Goal: Task Accomplishment & Management: Use online tool/utility

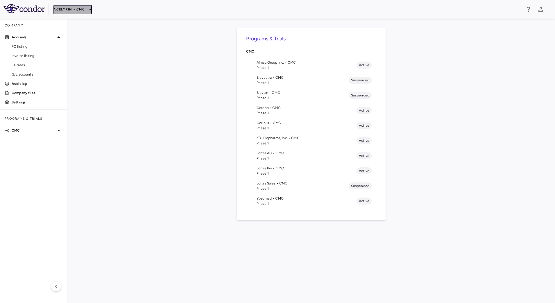
click at [88, 11] on icon "button" at bounding box center [89, 9] width 5 height 5
click at [75, 58] on li "BridgeBio, Inc." at bounding box center [77, 55] width 49 height 9
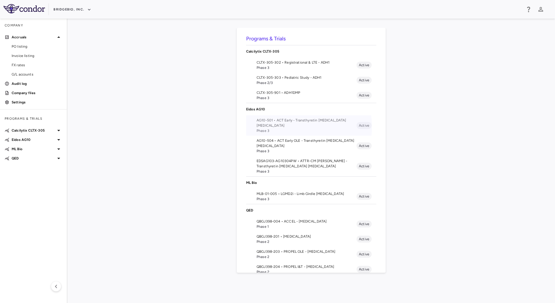
click at [291, 127] on span "AG10-501 • ACT Early - Transthyretin [MEDICAL_DATA] [MEDICAL_DATA]" at bounding box center [307, 123] width 100 height 10
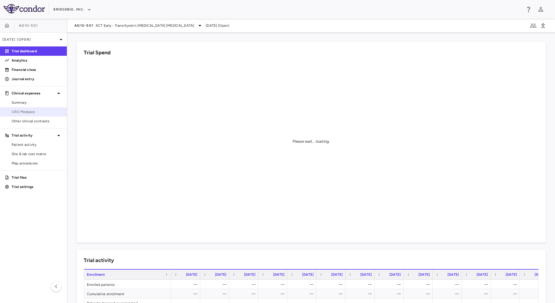
click at [42, 114] on span "CRO Medpace" at bounding box center [37, 111] width 51 height 5
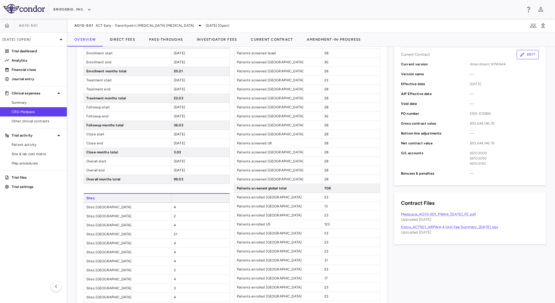
scroll to position [201, 0]
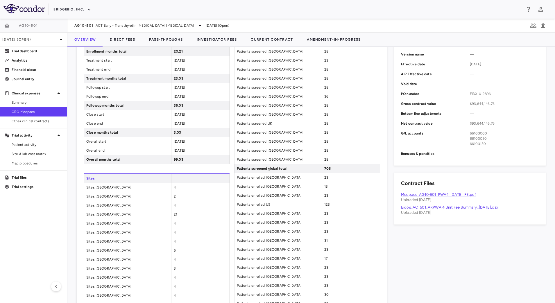
click at [453, 194] on link "Medpace_AG10-501_PWA4_[DATE]_FE.pdf" at bounding box center [438, 194] width 75 height 4
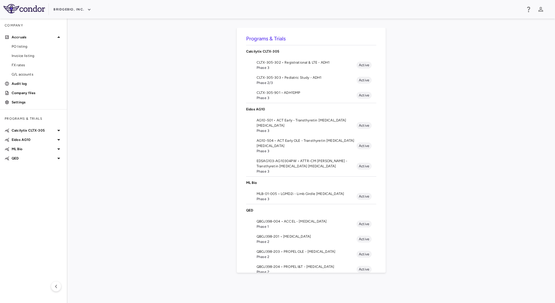
click at [279, 129] on span "Phase 3" at bounding box center [307, 130] width 100 height 5
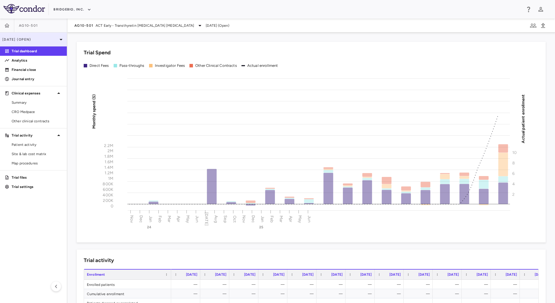
click at [49, 34] on div "[DATE] (Open)" at bounding box center [33, 40] width 67 height 14
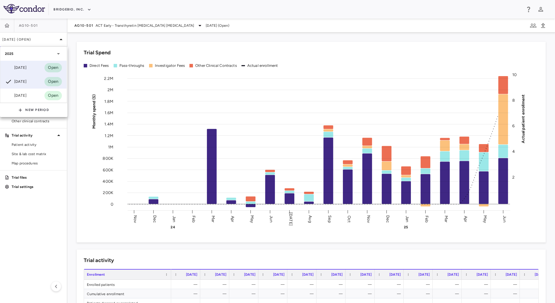
click at [26, 68] on div "Sep 2025" at bounding box center [16, 67] width 22 height 7
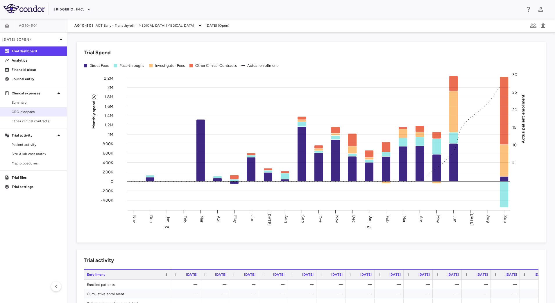
click at [34, 110] on span "CRO Medpace" at bounding box center [37, 111] width 51 height 5
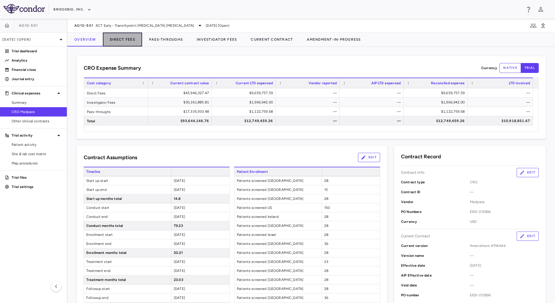
click at [123, 41] on button "Direct Fees" at bounding box center [122, 40] width 39 height 14
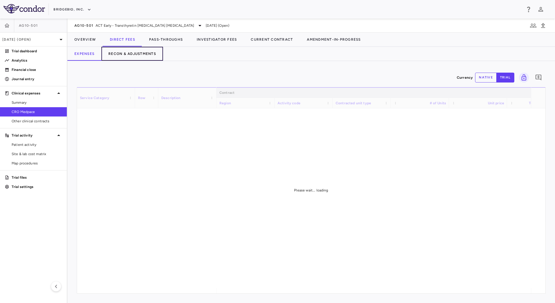
click at [133, 56] on button "Recon & Adjustments" at bounding box center [132, 54] width 62 height 14
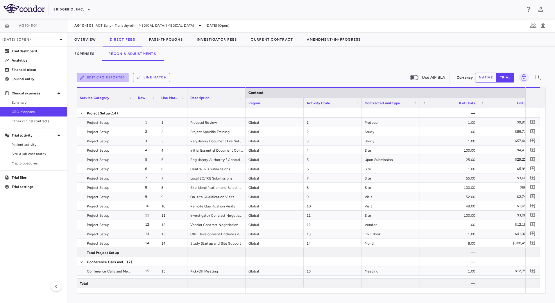
click at [105, 76] on button "Edit CRO reported" at bounding box center [103, 77] width 52 height 9
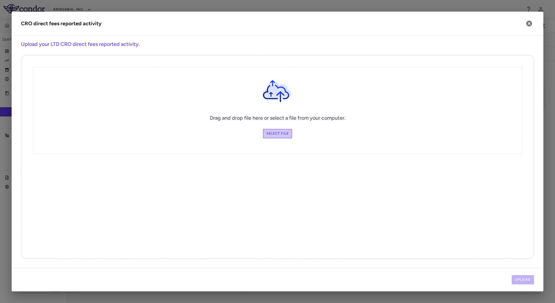
click at [278, 135] on label "Select file" at bounding box center [277, 133] width 29 height 9
click at [0, 0] on input "Select file" at bounding box center [0, 0] width 0 height 0
click at [517, 275] on button "Upload" at bounding box center [523, 279] width 23 height 9
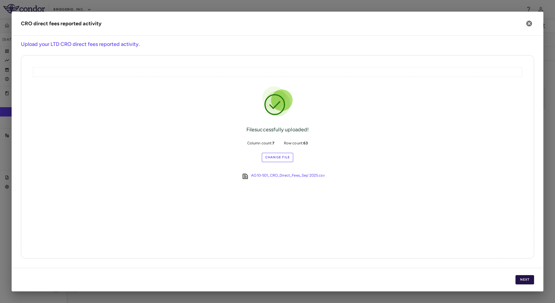
click at [527, 282] on button "Next" at bounding box center [525, 279] width 19 height 9
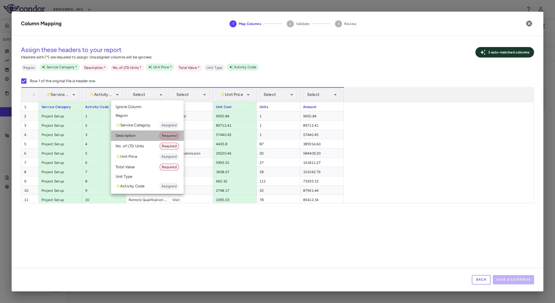
click at [140, 137] on li "Description Required" at bounding box center [147, 136] width 73 height 10
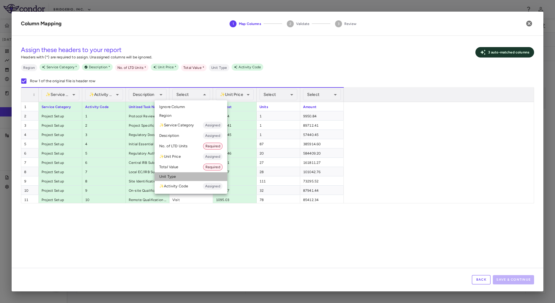
click at [182, 176] on li "Unit Type" at bounding box center [191, 176] width 73 height 9
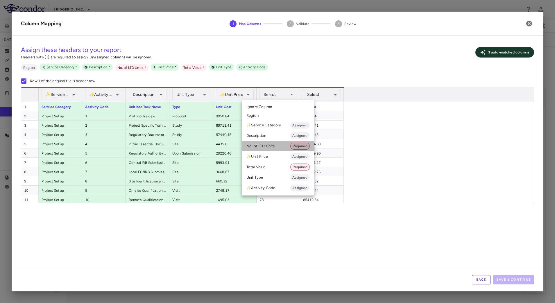
click at [274, 147] on li "No. of LTD Units Required" at bounding box center [278, 146] width 73 height 10
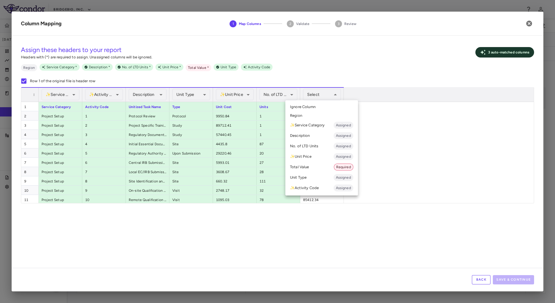
click at [317, 170] on li "Total Value Required" at bounding box center [321, 167] width 73 height 10
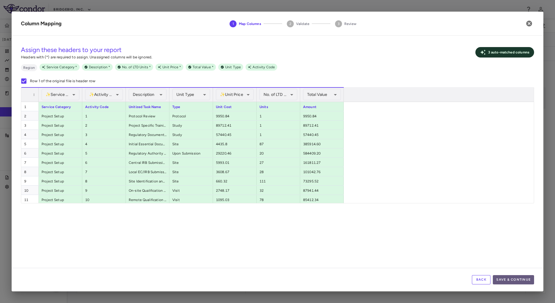
click at [522, 280] on button "Save & Continue" at bounding box center [513, 279] width 41 height 9
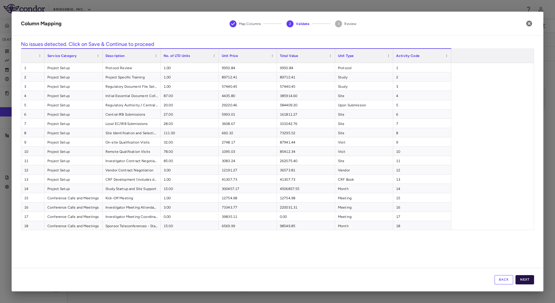
click at [523, 281] on button "Next" at bounding box center [525, 279] width 19 height 9
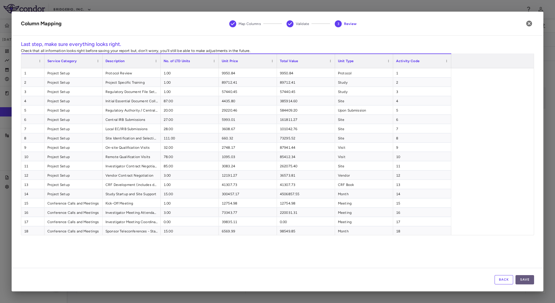
click at [529, 279] on button "Save" at bounding box center [525, 279] width 19 height 9
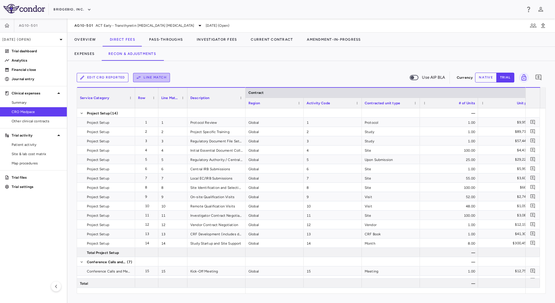
click at [153, 79] on button "Line Match" at bounding box center [151, 77] width 37 height 9
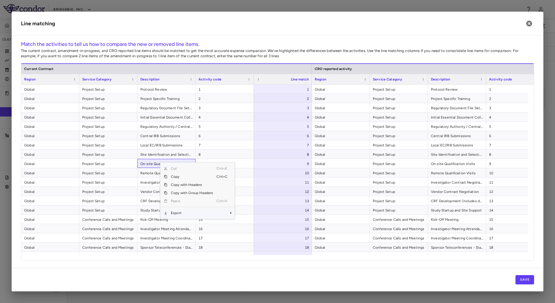
click at [188, 212] on span "Export" at bounding box center [191, 213] width 49 height 8
click at [251, 215] on span "CSV Export" at bounding box center [253, 215] width 27 height 8
click at [414, 91] on span "Project Setup" at bounding box center [399, 89] width 52 height 9
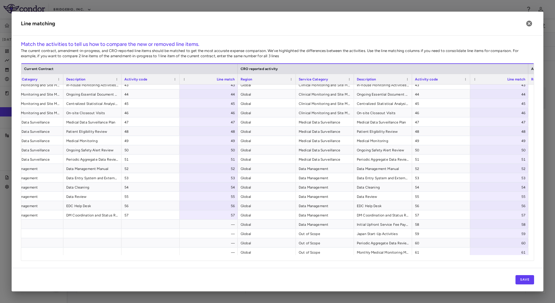
scroll to position [406, 0]
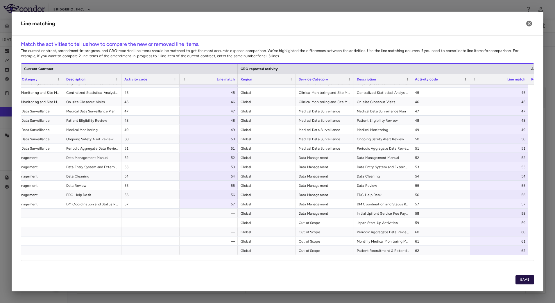
click at [521, 279] on button "Save" at bounding box center [525, 279] width 19 height 9
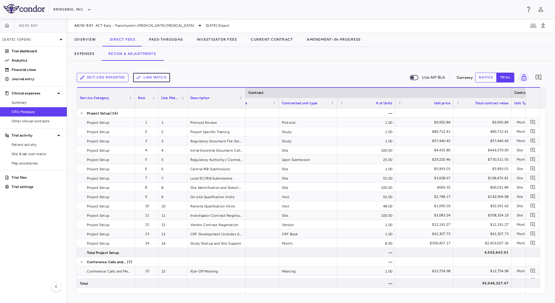
scroll to position [0, 0]
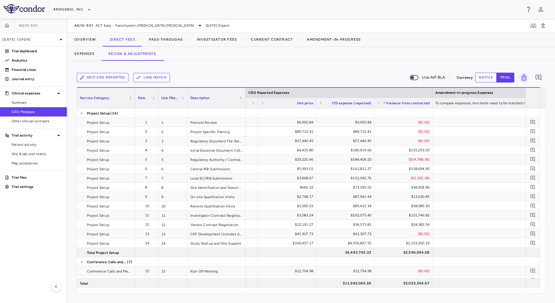
click at [386, 103] on span at bounding box center [384, 102] width 3 height 3
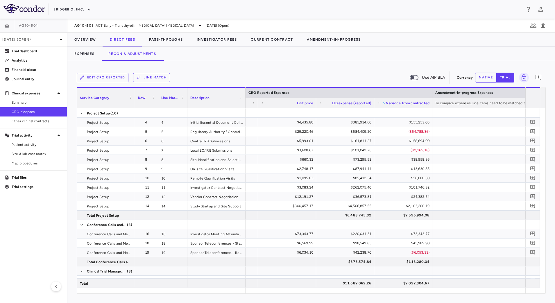
click at [340, 71] on div "Edit CRO reported Line Match Use AIP BLA Currency native trial 0" at bounding box center [311, 77] width 469 height 15
click at [234, 214] on span "Export" at bounding box center [243, 215] width 49 height 8
click at [297, 216] on span "CSV Export" at bounding box center [305, 217] width 27 height 8
drag, startPoint x: 87, startPoint y: 56, endPoint x: 95, endPoint y: 63, distance: 11.5
click at [87, 56] on button "Expenses" at bounding box center [84, 54] width 34 height 14
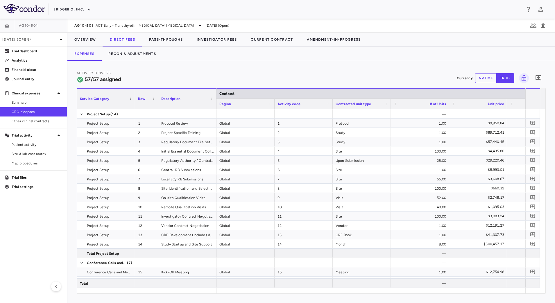
click at [488, 78] on button "native" at bounding box center [486, 78] width 22 height 10
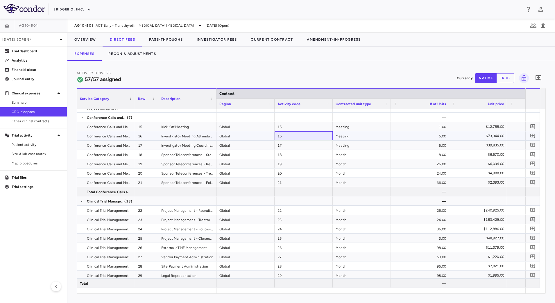
click at [299, 135] on div "16" at bounding box center [304, 135] width 58 height 9
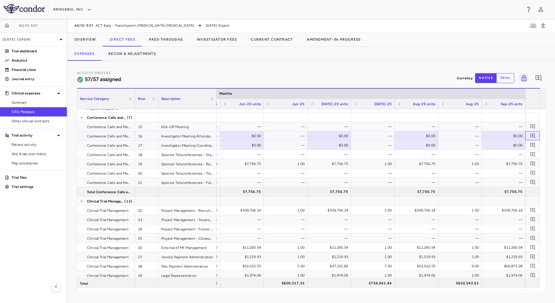
scroll to position [0, 2380]
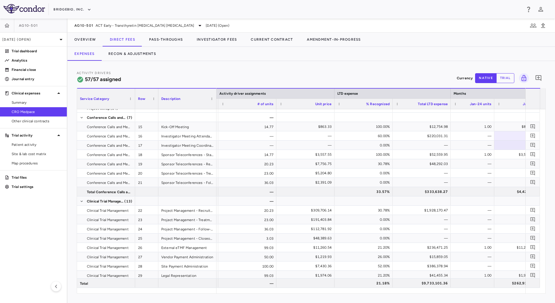
click at [226, 62] on div "Activity Drivers 57/57 assigned Currency native trial 0 Service Category Drag h…" at bounding box center [311, 182] width 488 height 242
click at [156, 40] on button "Pass-Throughs" at bounding box center [166, 40] width 48 height 14
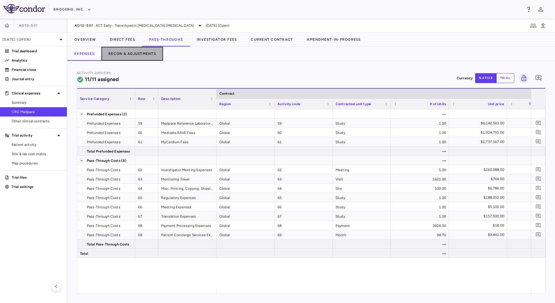
click at [139, 53] on button "Recon & Adjustments" at bounding box center [132, 54] width 62 height 14
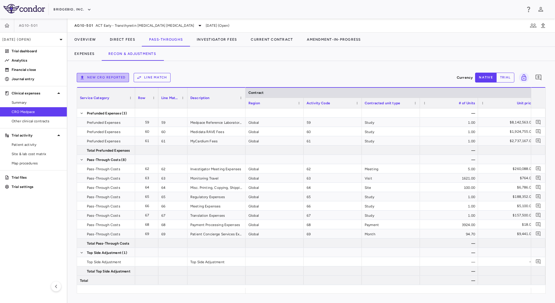
click at [117, 79] on button "New CRO reported" at bounding box center [103, 77] width 52 height 9
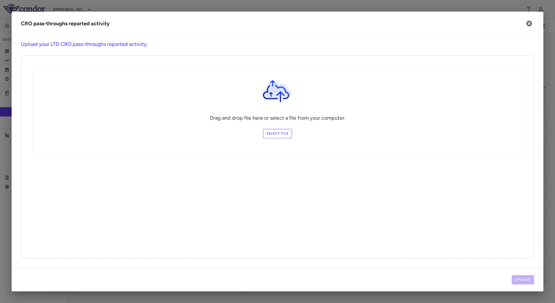
click at [284, 135] on label "Select file" at bounding box center [277, 133] width 29 height 9
click at [0, 0] on input "Select file" at bounding box center [0, 0] width 0 height 0
click at [518, 276] on button "Upload" at bounding box center [523, 279] width 23 height 9
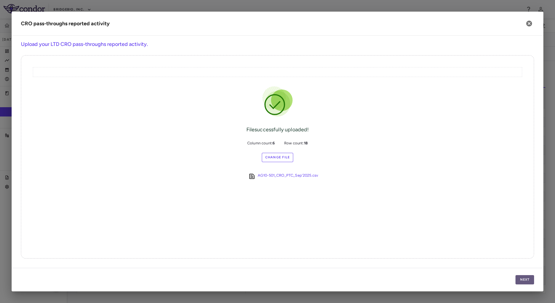
click at [526, 277] on button "Next" at bounding box center [525, 279] width 19 height 9
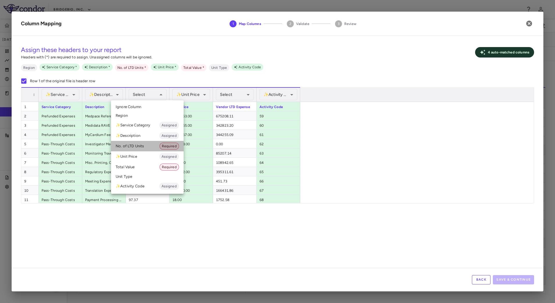
click at [136, 145] on li "No. of LTD Units Required" at bounding box center [147, 146] width 73 height 10
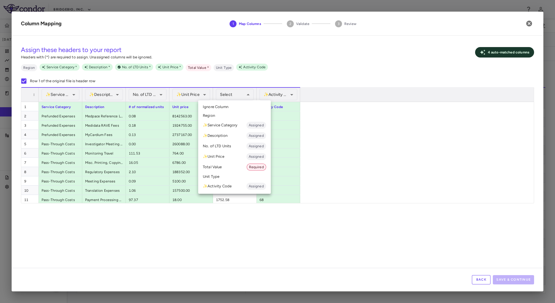
click at [229, 166] on li "Total Value Required" at bounding box center [234, 167] width 73 height 10
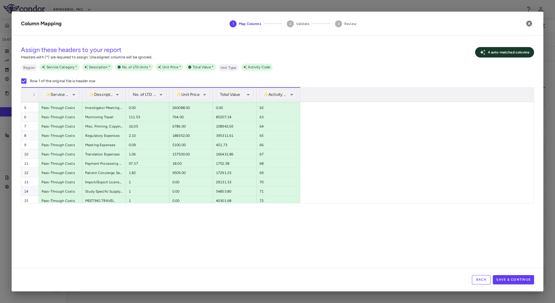
scroll to position [66, 0]
click at [512, 275] on button "Save & Continue" at bounding box center [513, 279] width 41 height 9
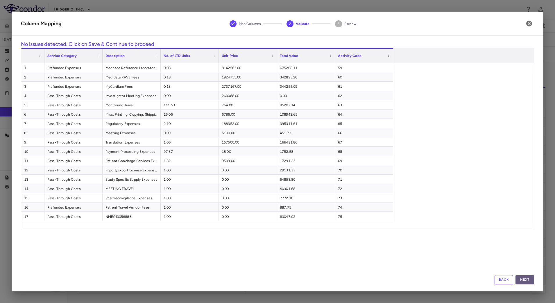
click at [525, 277] on button "Next" at bounding box center [525, 279] width 19 height 9
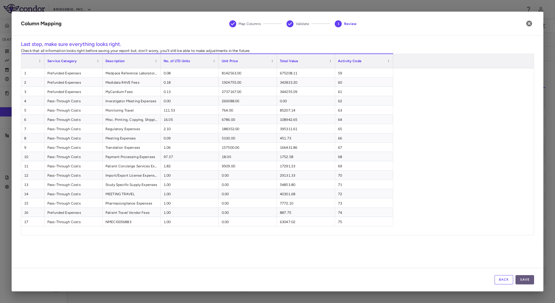
click at [526, 276] on button "Save" at bounding box center [525, 279] width 19 height 9
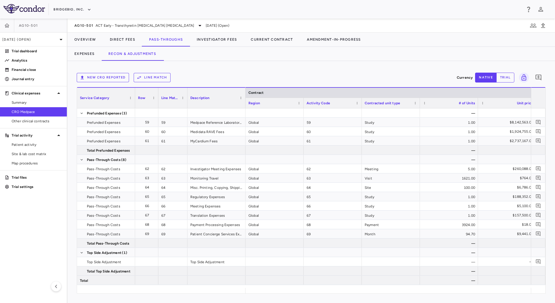
click at [163, 80] on button "Line Match" at bounding box center [152, 77] width 37 height 9
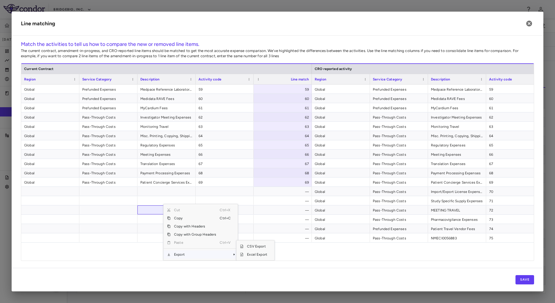
click at [187, 256] on span "Export" at bounding box center [195, 255] width 49 height 8
click at [267, 245] on span "CSV Export" at bounding box center [257, 246] width 27 height 8
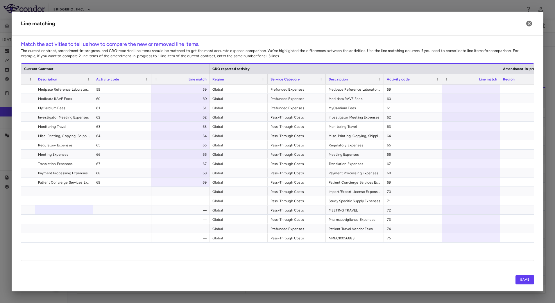
scroll to position [0, 159]
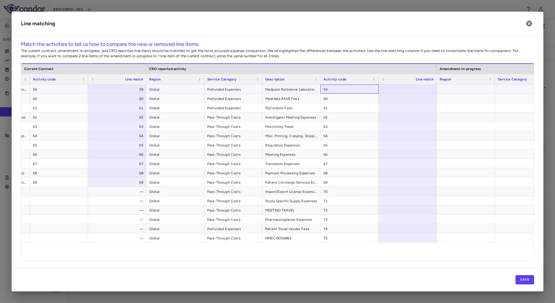
click at [363, 93] on span "59" at bounding box center [350, 89] width 52 height 9
click at [528, 281] on button "Save" at bounding box center [525, 279] width 19 height 9
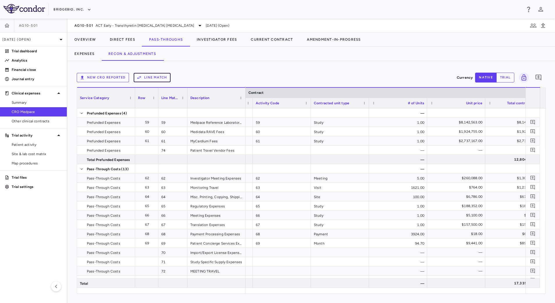
scroll to position [0, 63]
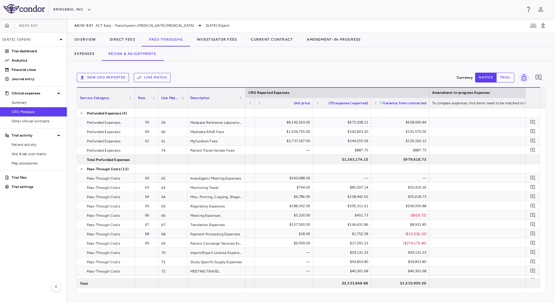
click at [381, 104] on span at bounding box center [380, 102] width 3 height 3
click at [385, 118] on div "No variance" at bounding box center [409, 117] width 55 height 7
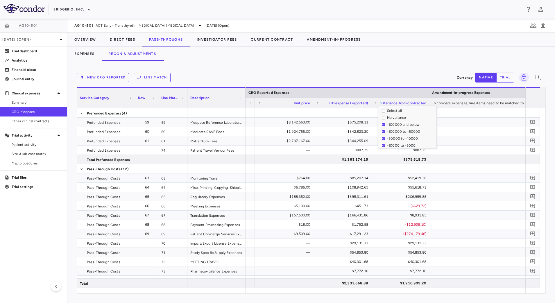
click at [390, 83] on div "New CRO reported Line Match Currency native trial 0" at bounding box center [311, 77] width 469 height 15
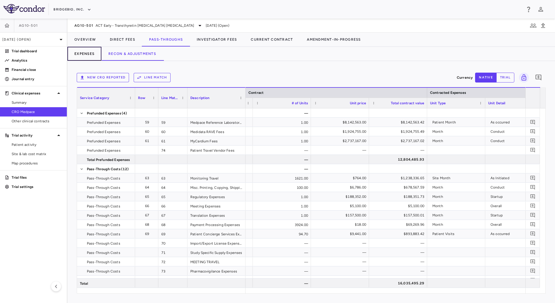
click at [85, 53] on button "Expenses" at bounding box center [84, 54] width 34 height 14
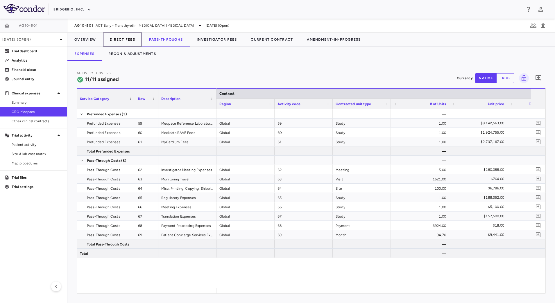
click at [125, 39] on button "Direct Fees" at bounding box center [122, 40] width 39 height 14
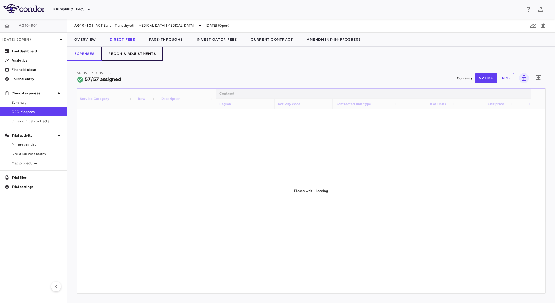
click at [130, 53] on button "Recon & Adjustments" at bounding box center [132, 54] width 62 height 14
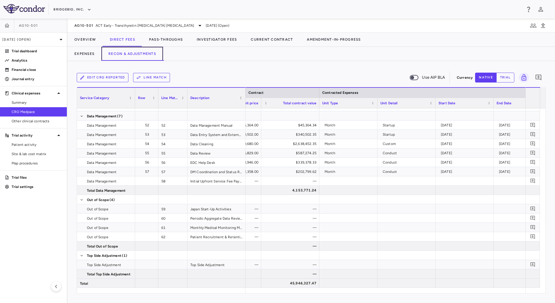
scroll to position [0, 359]
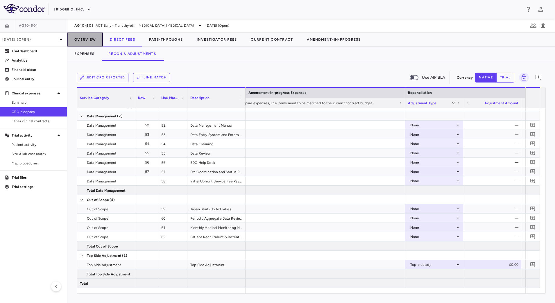
click at [95, 40] on button "Overview" at bounding box center [84, 40] width 35 height 14
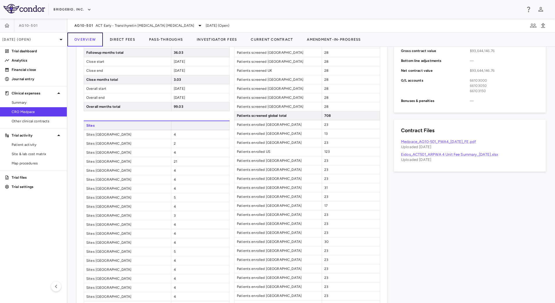
scroll to position [36, 0]
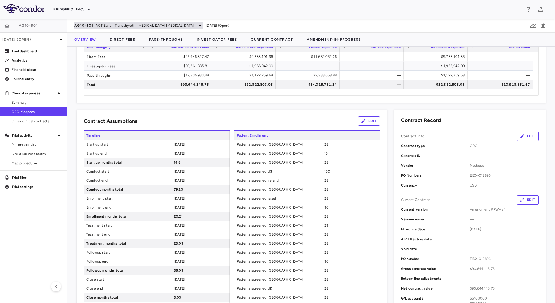
click at [143, 24] on span "ACT Early - Transthyretin [MEDICAL_DATA] [MEDICAL_DATA]" at bounding box center [145, 25] width 99 height 5
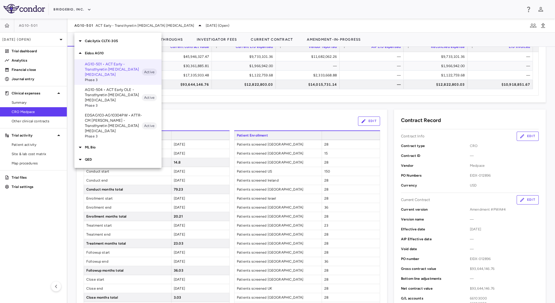
click at [87, 101] on p "AG10-504 • ACT Early OLE - Transthyretin [MEDICAL_DATA] [MEDICAL_DATA]" at bounding box center [113, 95] width 57 height 16
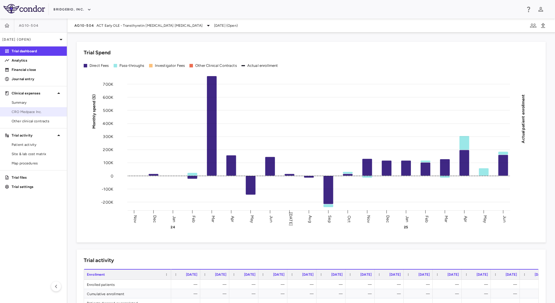
click at [44, 111] on span "CRO Medpace Inc." at bounding box center [37, 111] width 51 height 5
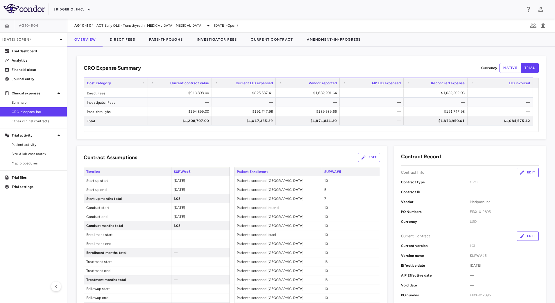
scroll to position [254, 0]
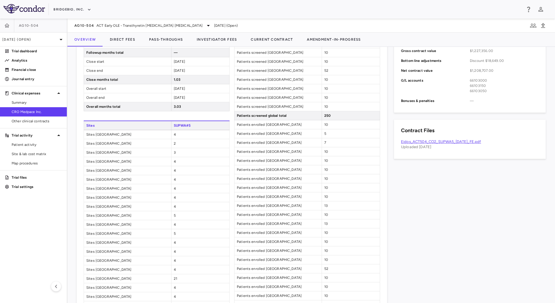
click at [457, 141] on link "Eidos_ACT504_CO2_SUPWA5_30Mar2024_FE.pdf" at bounding box center [441, 142] width 80 height 4
